Goal: Information Seeking & Learning: Find specific page/section

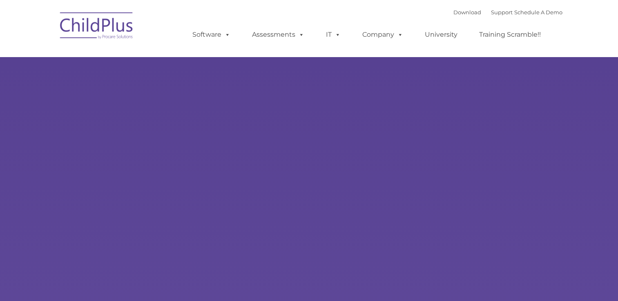
type input ""
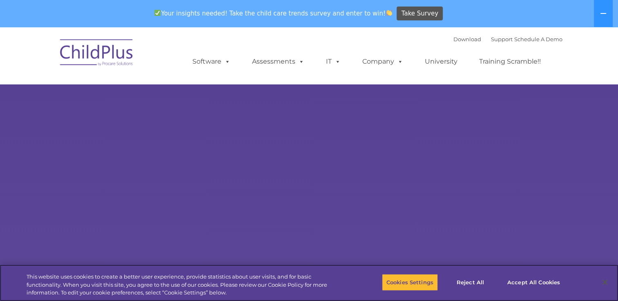
select select "MEDIUM"
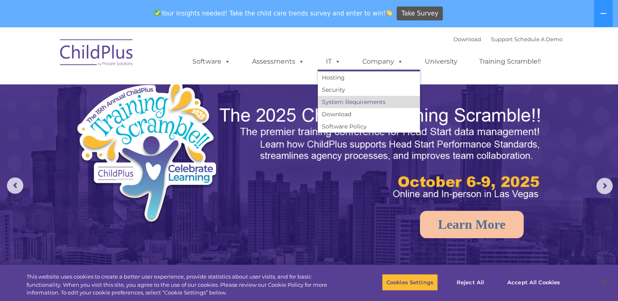
click at [354, 103] on link "System Requirements" at bounding box center [369, 102] width 102 height 12
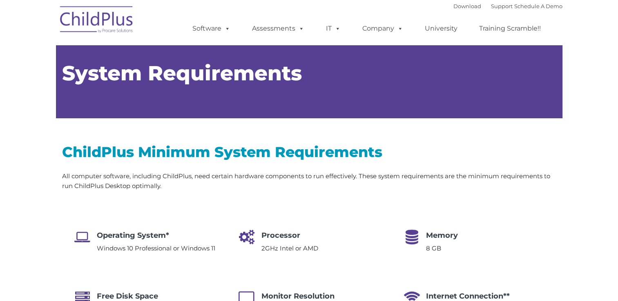
type input ""
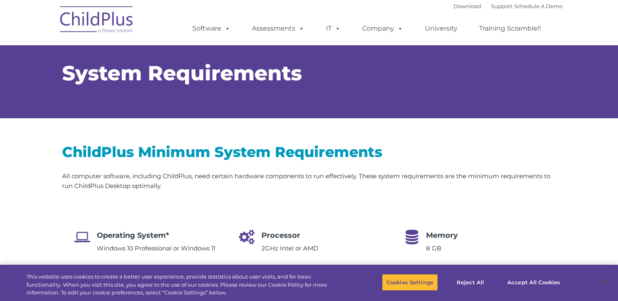
select select "MEDIUM"
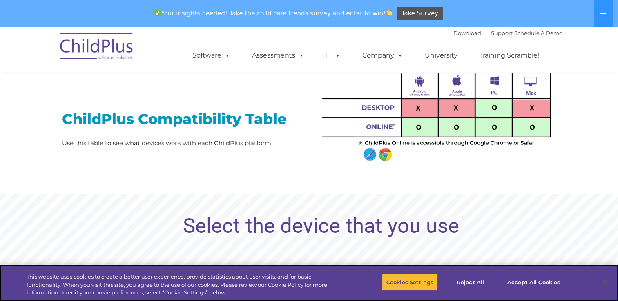
scroll to position [667, 0]
